Goal: Task Accomplishment & Management: Use online tool/utility

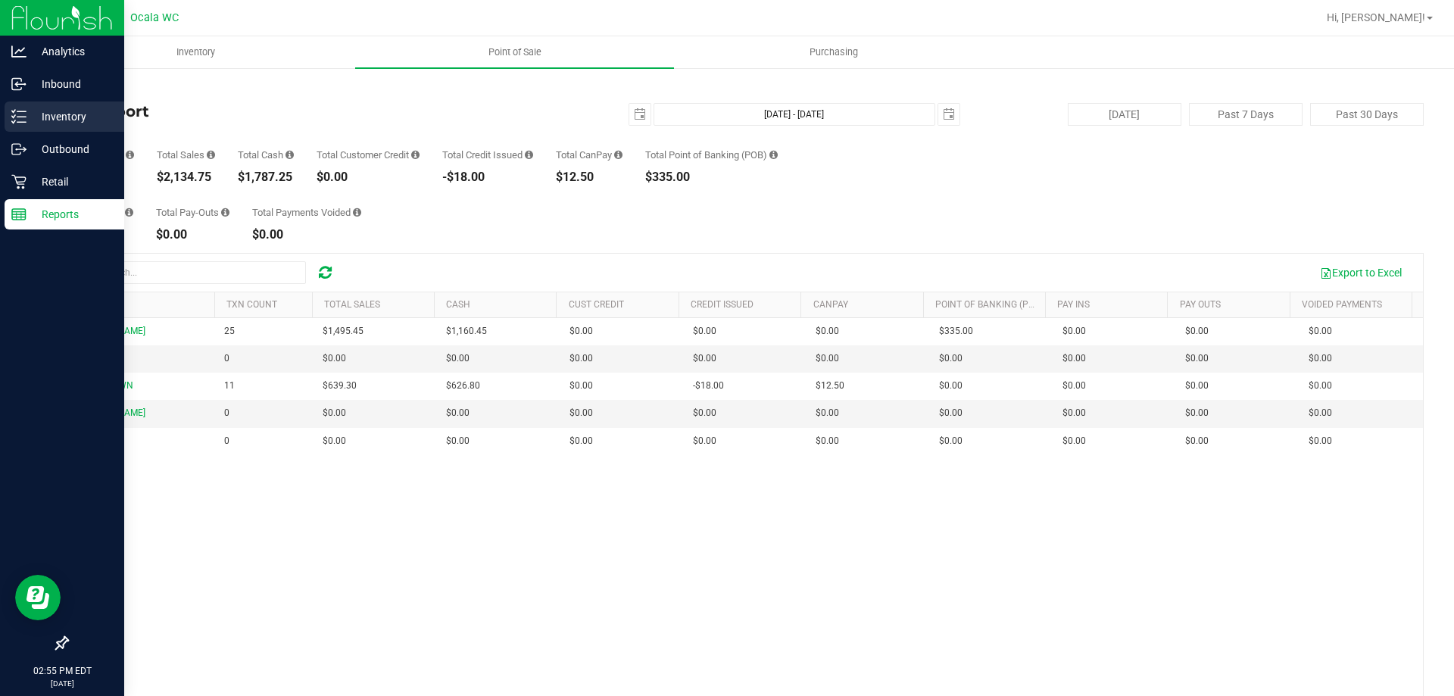
click at [30, 111] on p "Inventory" at bounding box center [71, 117] width 91 height 18
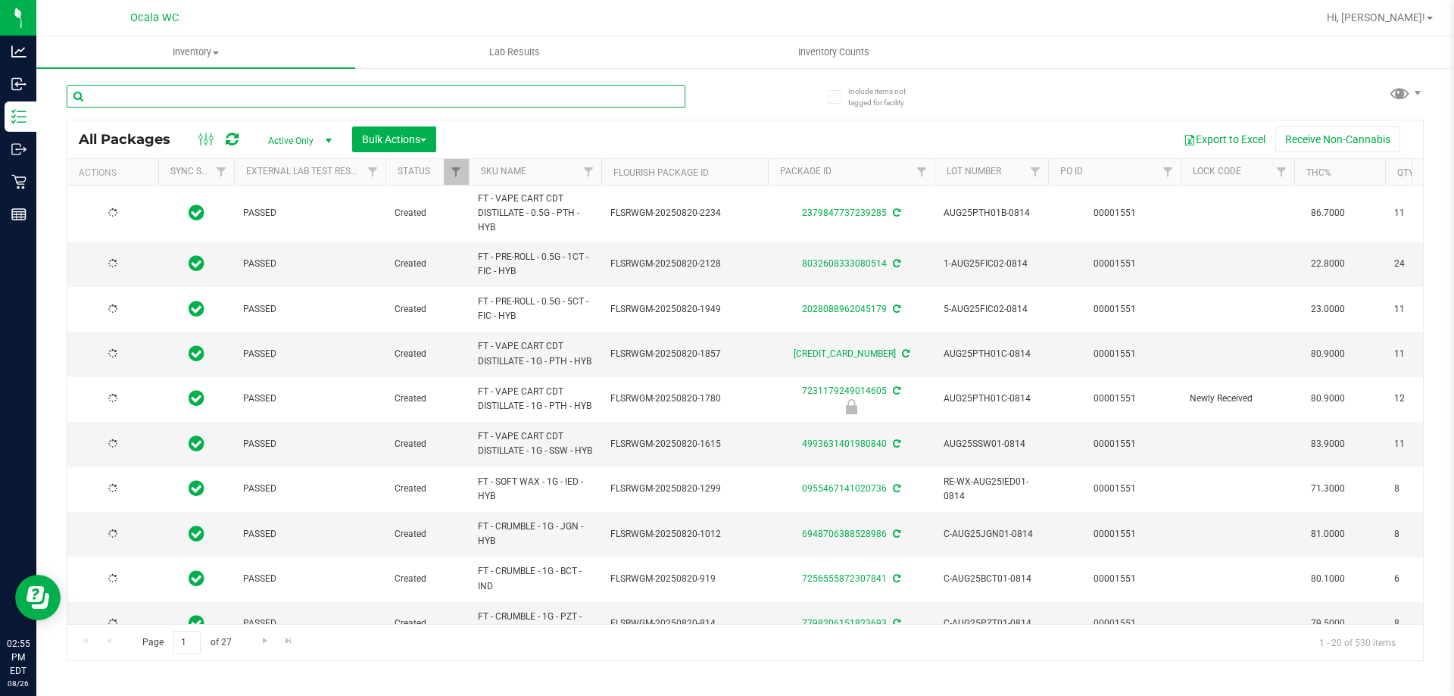
click at [314, 95] on input "text" at bounding box center [376, 96] width 619 height 23
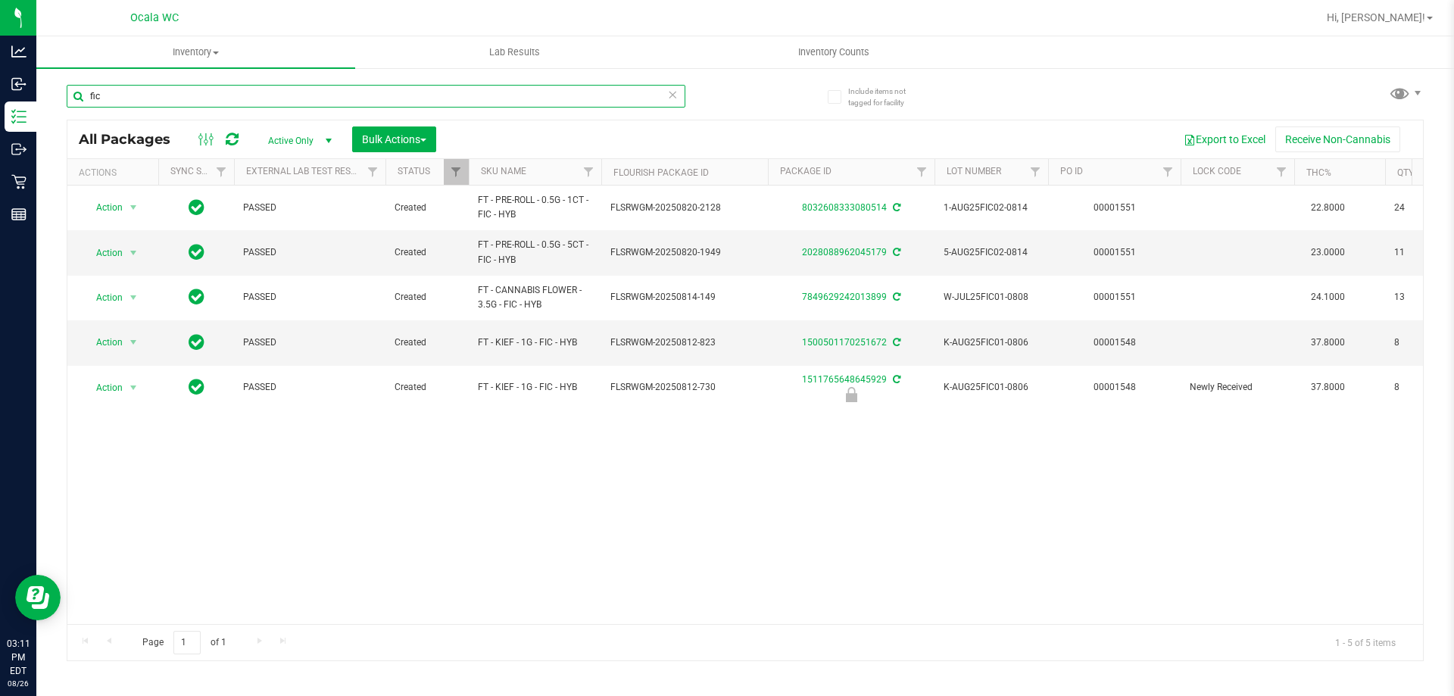
type input "fic"
click at [257, 91] on input "fic" at bounding box center [376, 96] width 619 height 23
type input "f"
type input "hash"
